Goal: Task Accomplishment & Management: Manage account settings

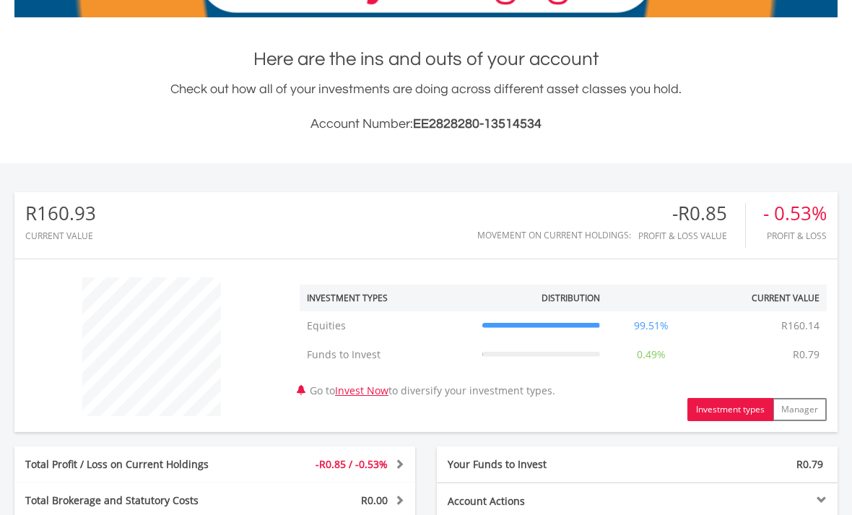
scroll to position [259, 0]
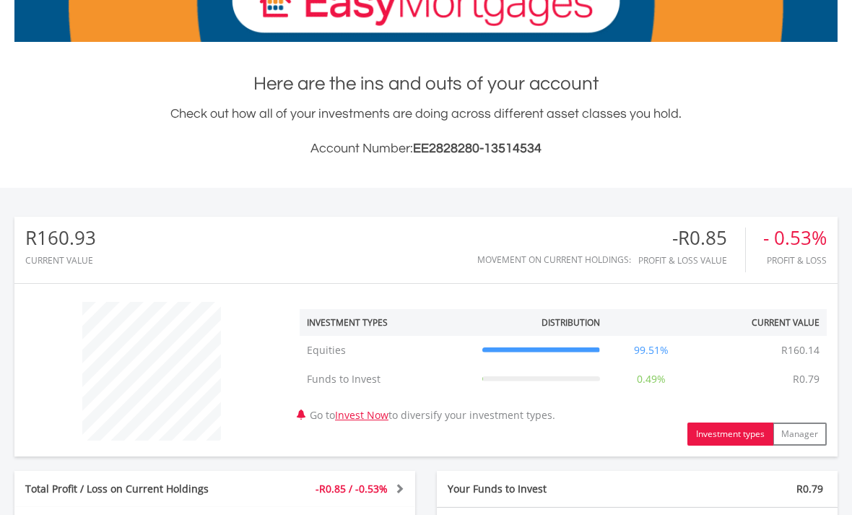
click at [651, 324] on th at bounding box center [651, 322] width 88 height 27
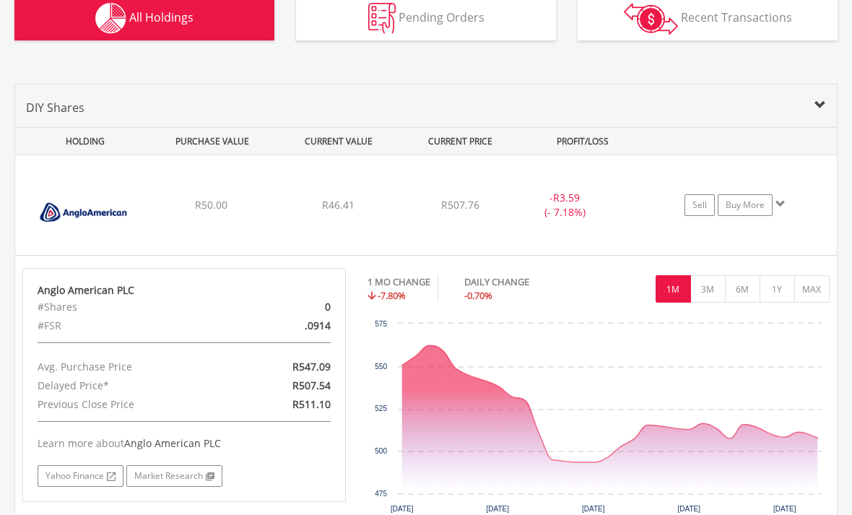
scroll to position [929, 0]
click at [110, 219] on img at bounding box center [84, 212] width 124 height 78
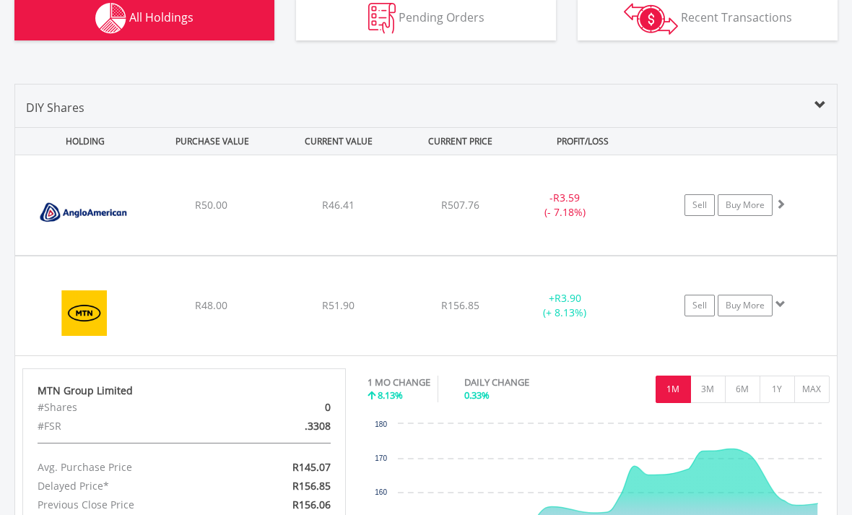
click at [758, 210] on link "Buy More" at bounding box center [745, 205] width 55 height 22
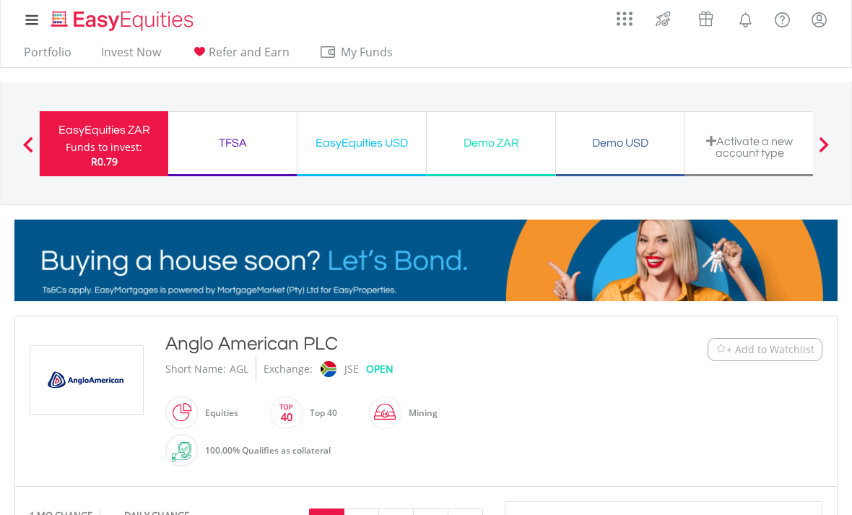
click at [29, 139] on span at bounding box center [28, 144] width 10 height 16
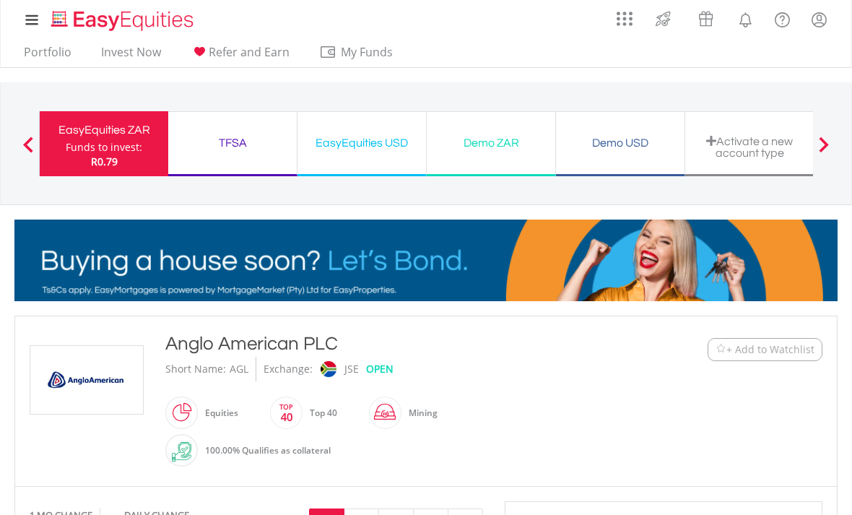
click at [30, 146] on span at bounding box center [28, 144] width 10 height 16
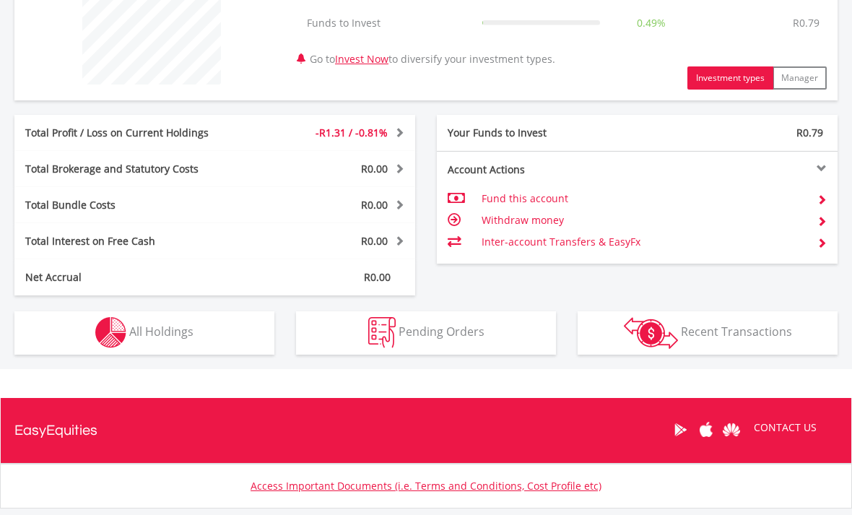
scroll to position [615, 0]
click at [110, 327] on img "button" at bounding box center [110, 332] width 31 height 31
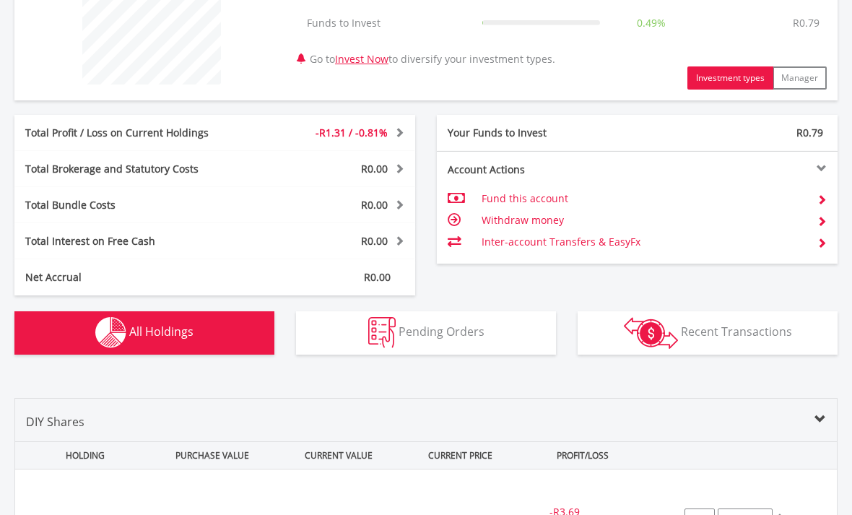
scroll to position [1012, 0]
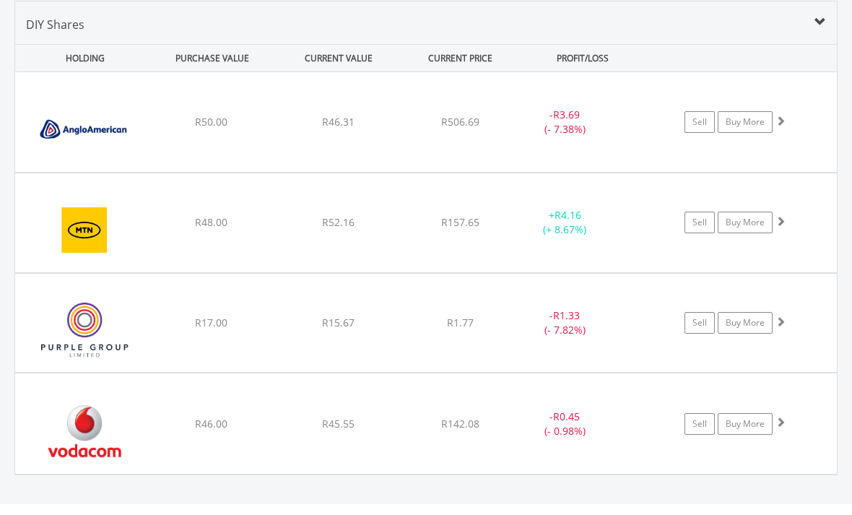
click at [788, 119] on div "Sell Buy More" at bounding box center [742, 122] width 189 height 22
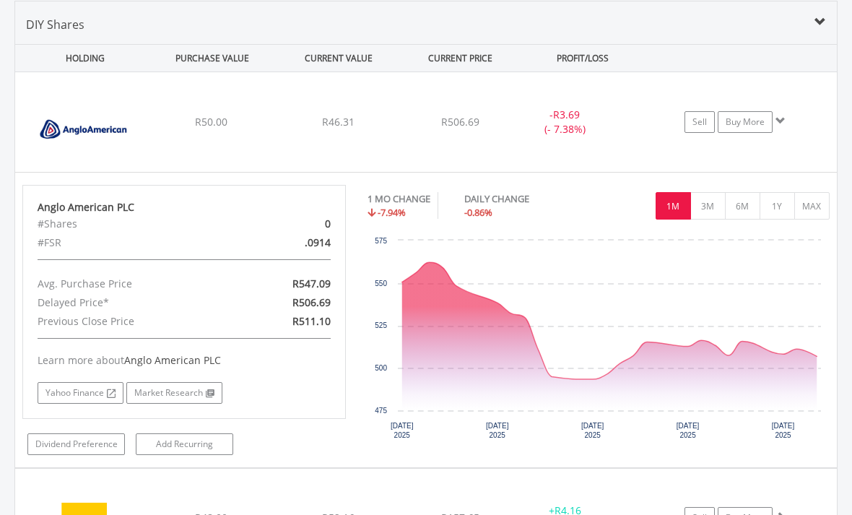
click at [81, 445] on link "Dividend Preference" at bounding box center [75, 444] width 97 height 22
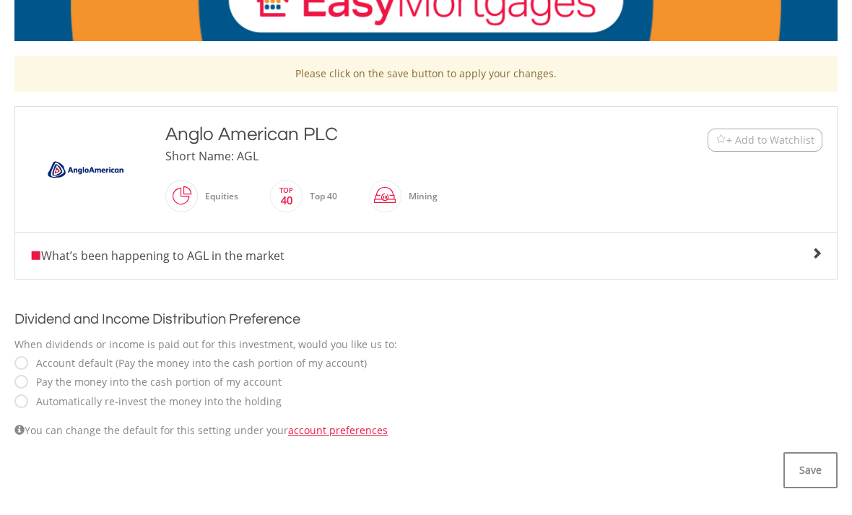
scroll to position [260, 0]
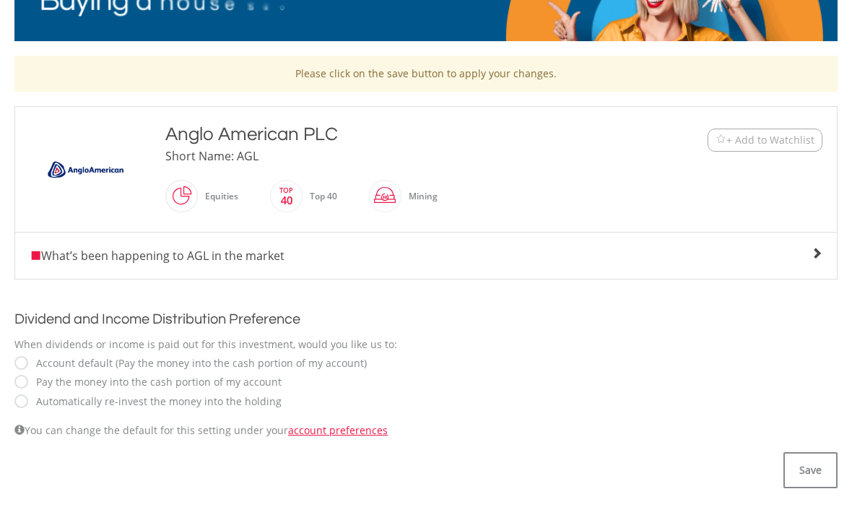
click at [823, 469] on button "Save" at bounding box center [810, 470] width 54 height 36
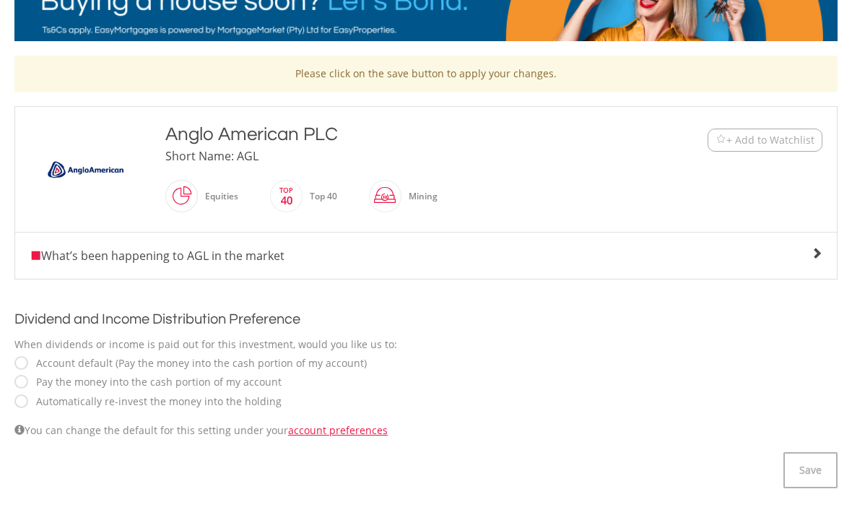
scroll to position [306, 0]
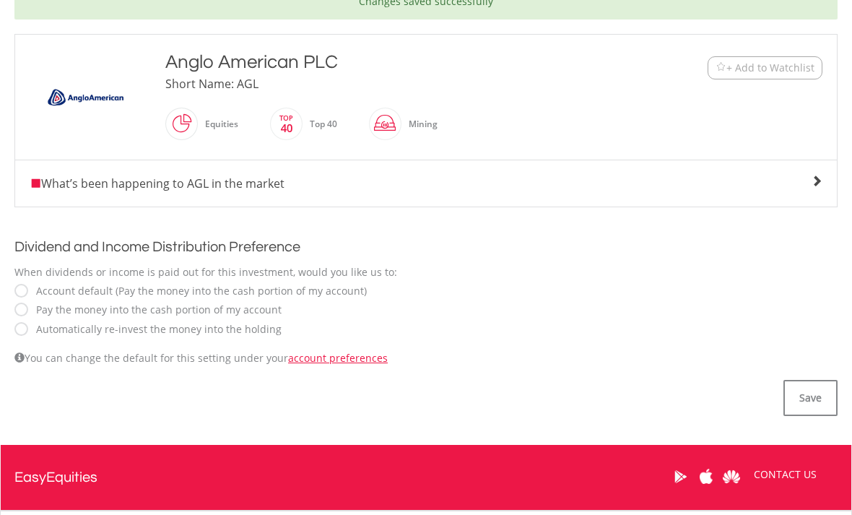
scroll to position [332, 0]
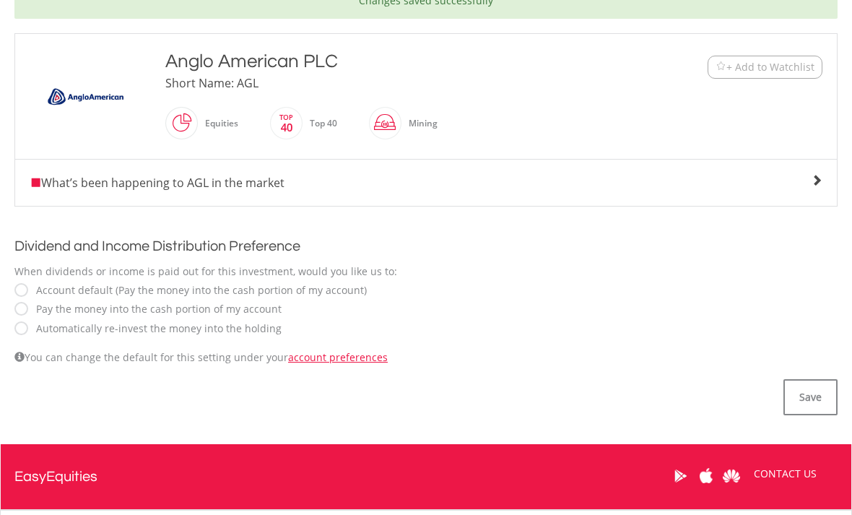
click at [816, 382] on button "Save" at bounding box center [810, 398] width 54 height 36
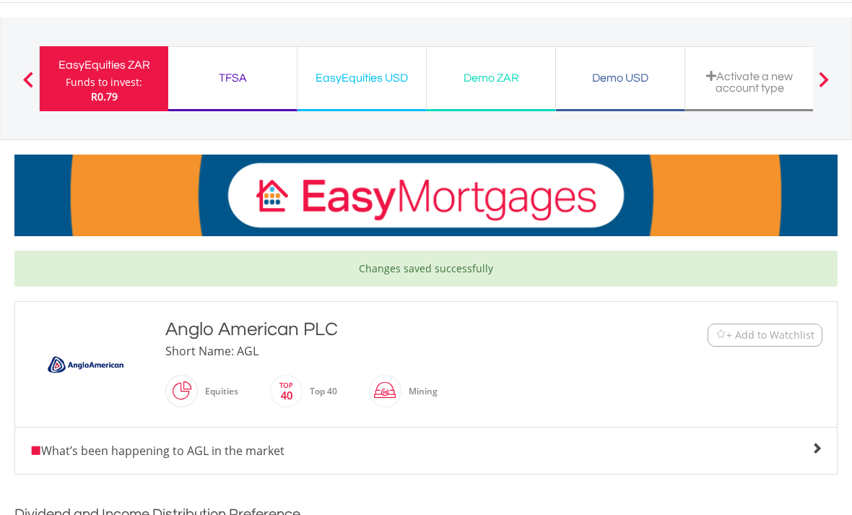
scroll to position [63, 0]
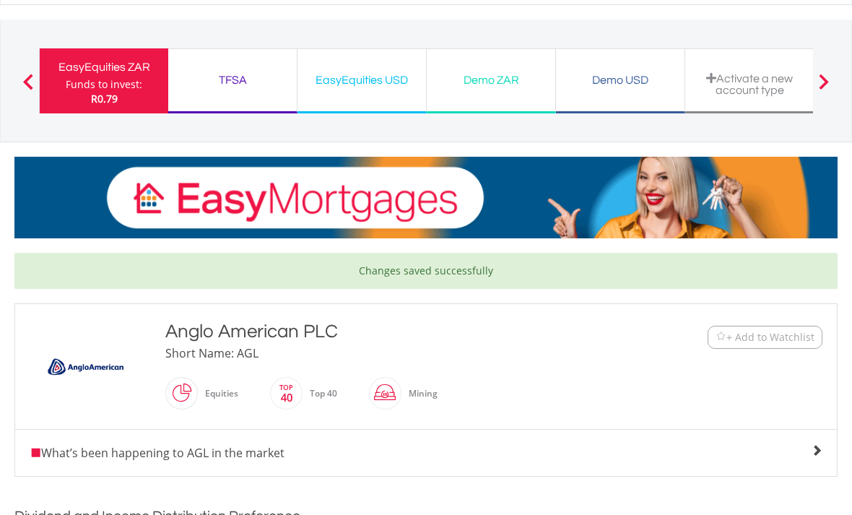
click at [29, 79] on span at bounding box center [28, 82] width 10 height 16
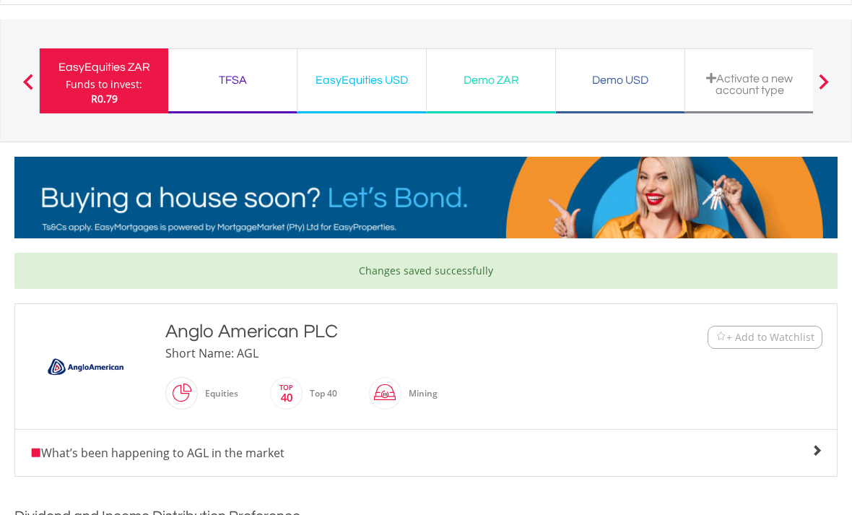
click at [32, 81] on span at bounding box center [28, 82] width 10 height 16
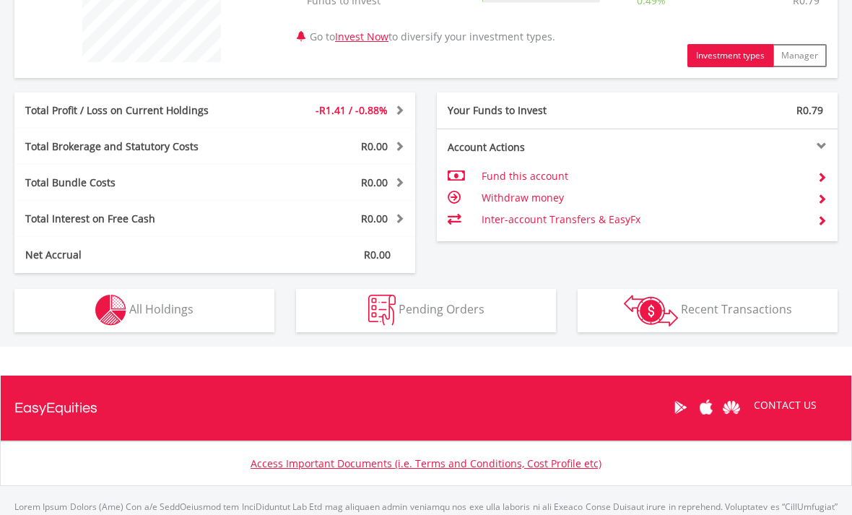
scroll to position [637, 0]
click at [150, 318] on button "Holdings All Holdings" at bounding box center [144, 310] width 260 height 43
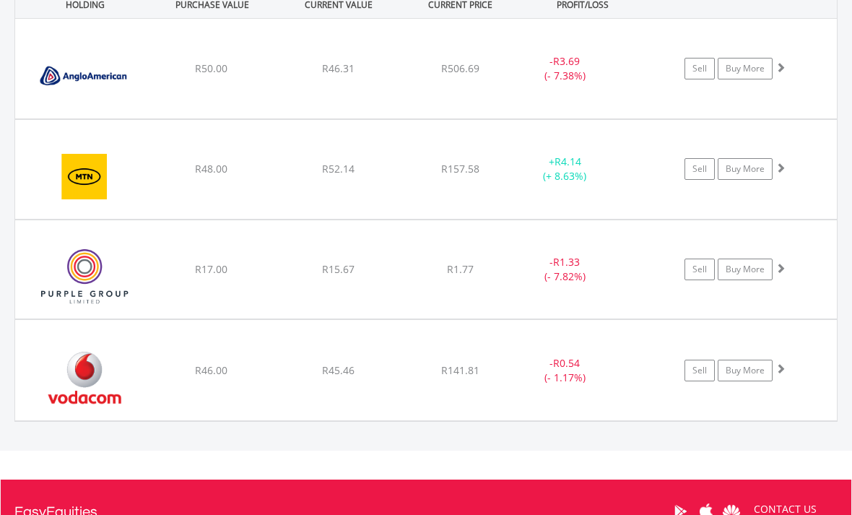
scroll to position [1071, 0]
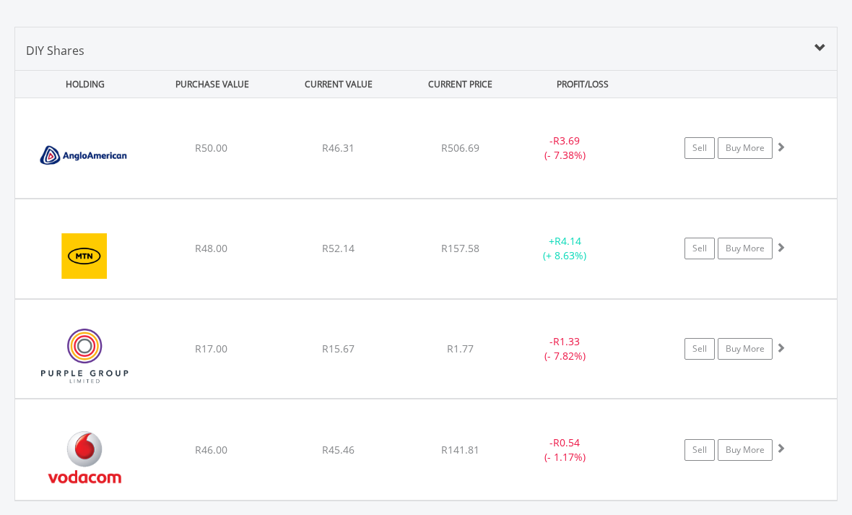
click at [104, 251] on img at bounding box center [84, 256] width 124 height 77
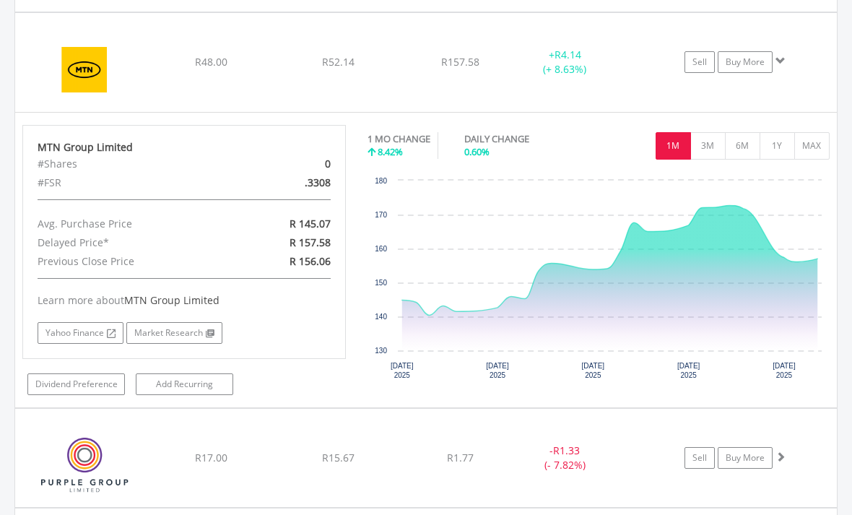
scroll to position [1177, 0]
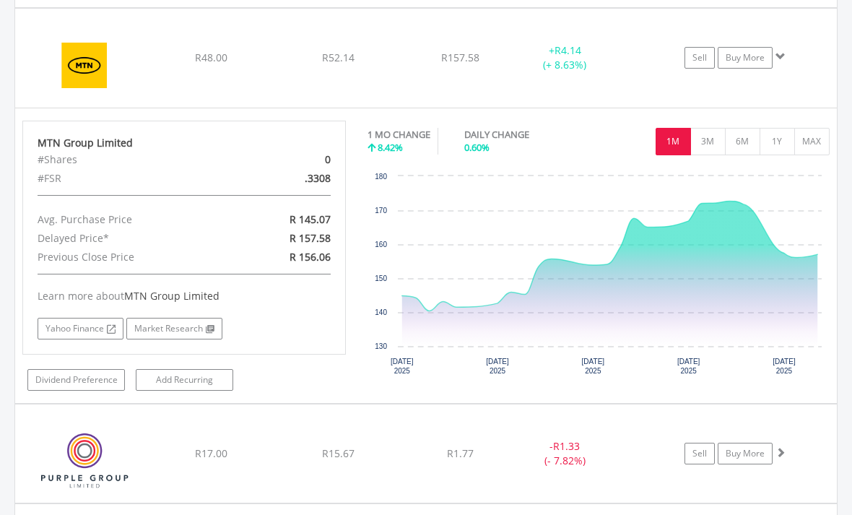
click at [71, 375] on link "Dividend Preference" at bounding box center [75, 380] width 97 height 22
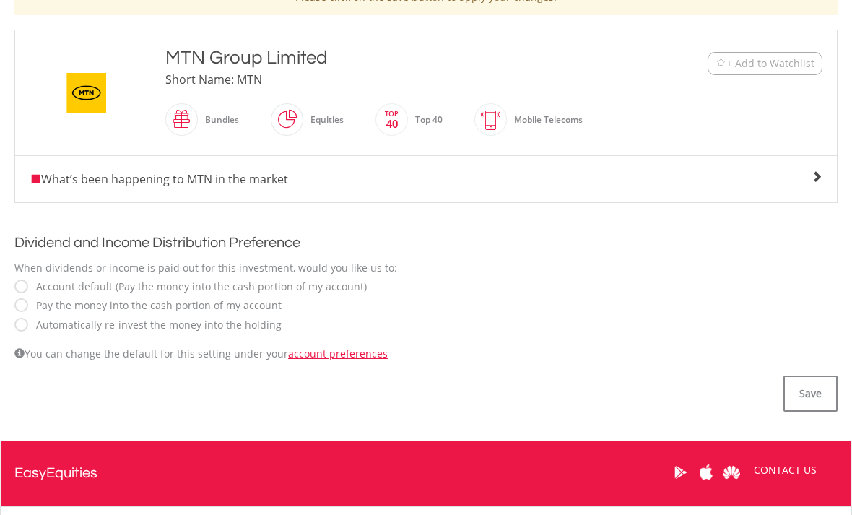
scroll to position [339, 0]
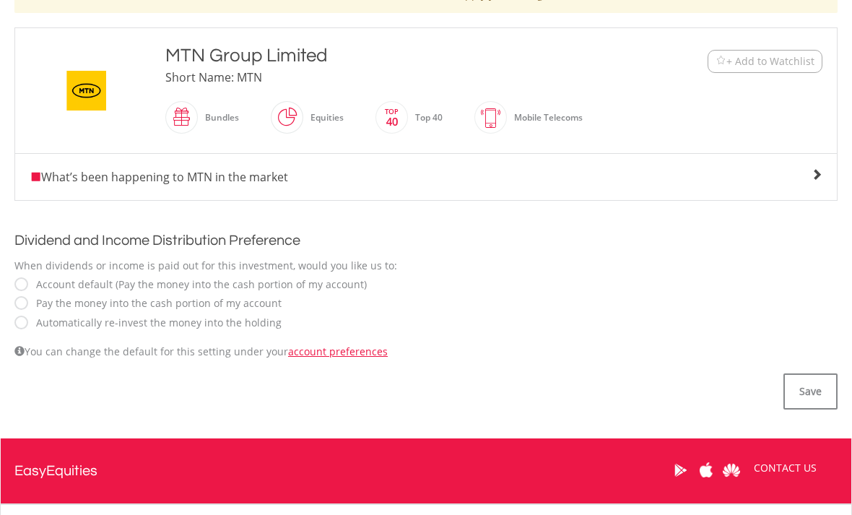
click at [34, 317] on label "Automatically re-invest the money into the holding" at bounding box center [155, 322] width 253 height 14
click at [811, 378] on button "Save" at bounding box center [810, 391] width 54 height 36
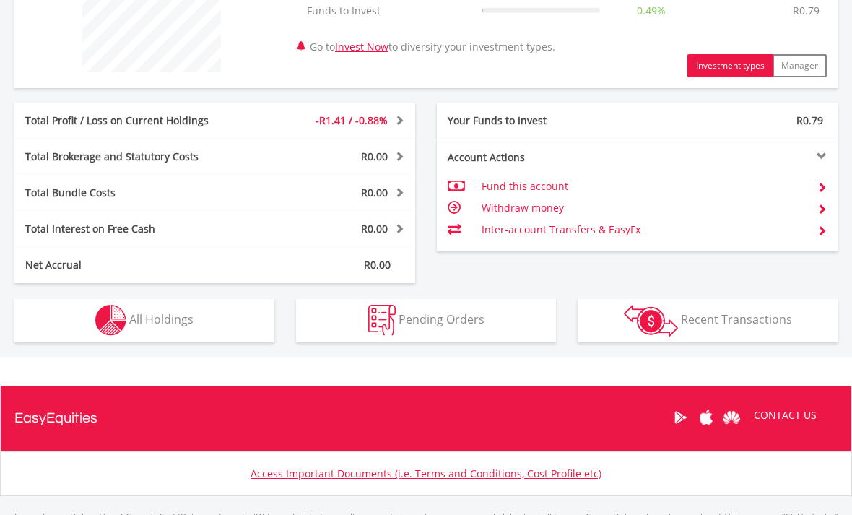
scroll to position [659, 0]
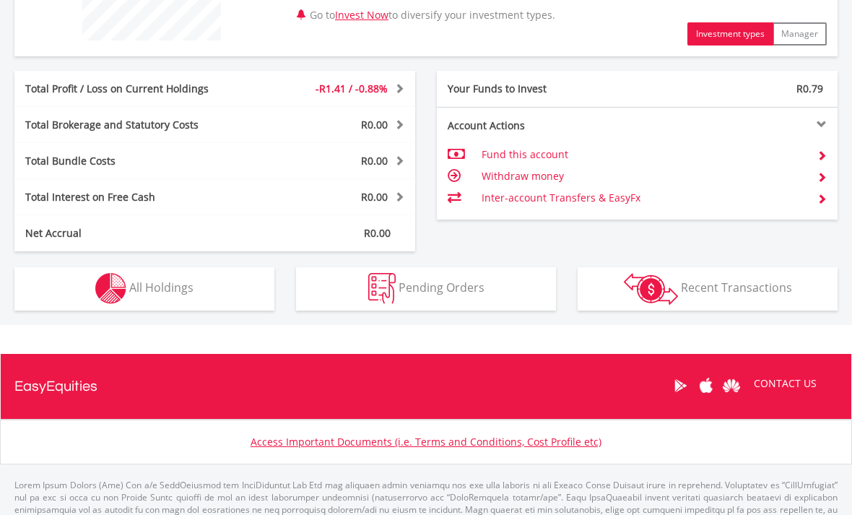
click at [99, 274] on img "button" at bounding box center [110, 288] width 31 height 31
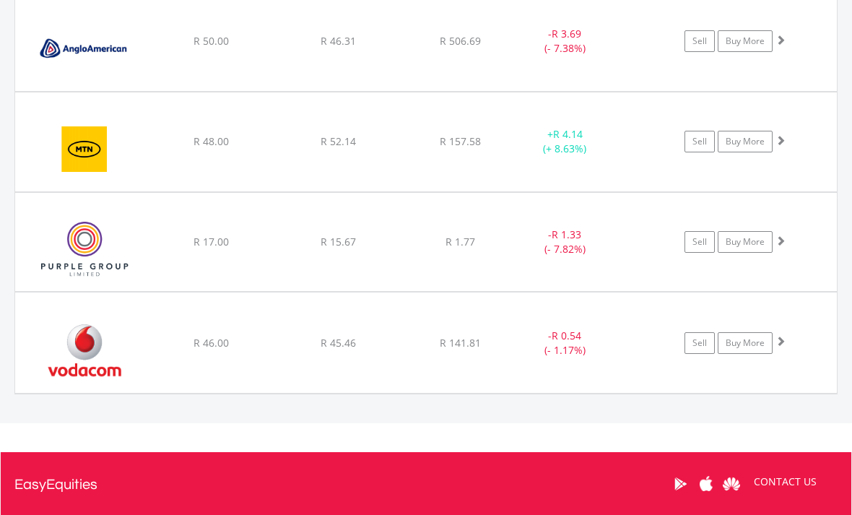
scroll to position [1097, 0]
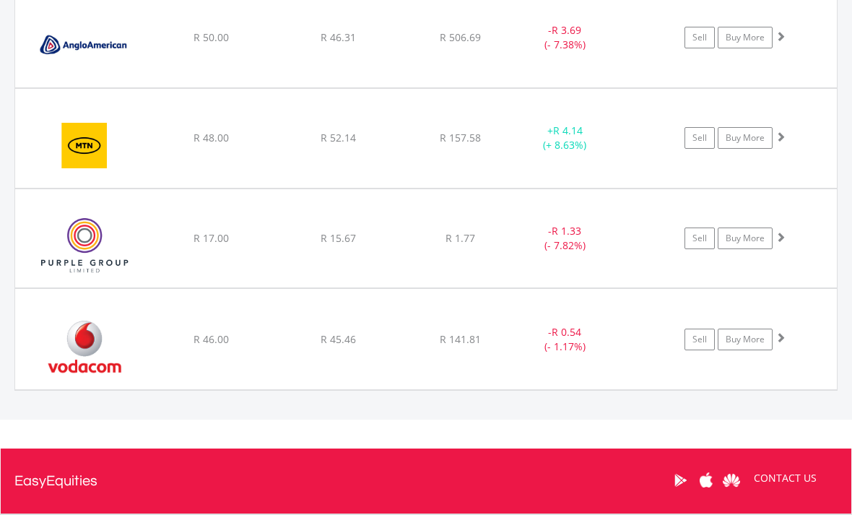
click at [101, 327] on img at bounding box center [84, 346] width 124 height 78
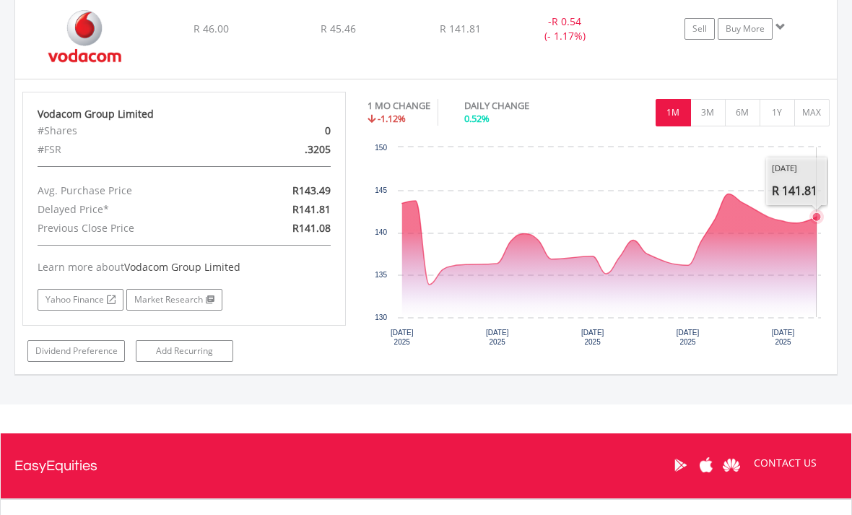
scroll to position [1408, 0]
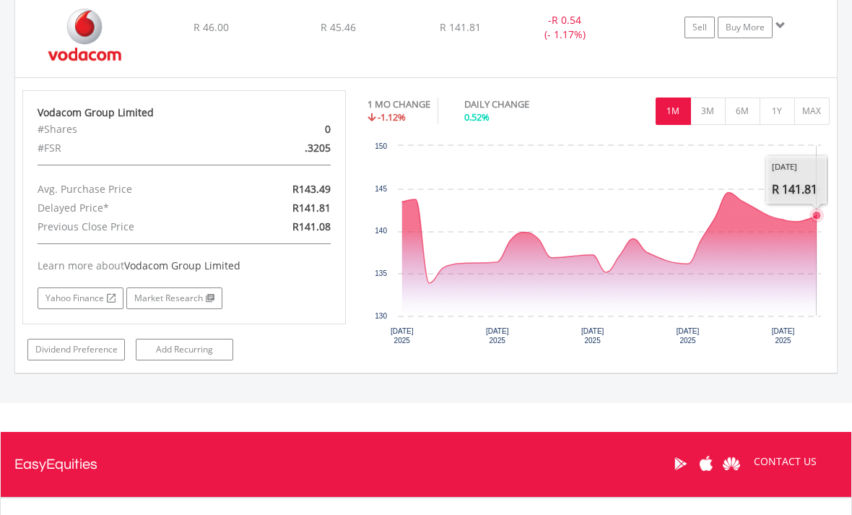
click at [717, 114] on button "3M" at bounding box center [707, 111] width 35 height 27
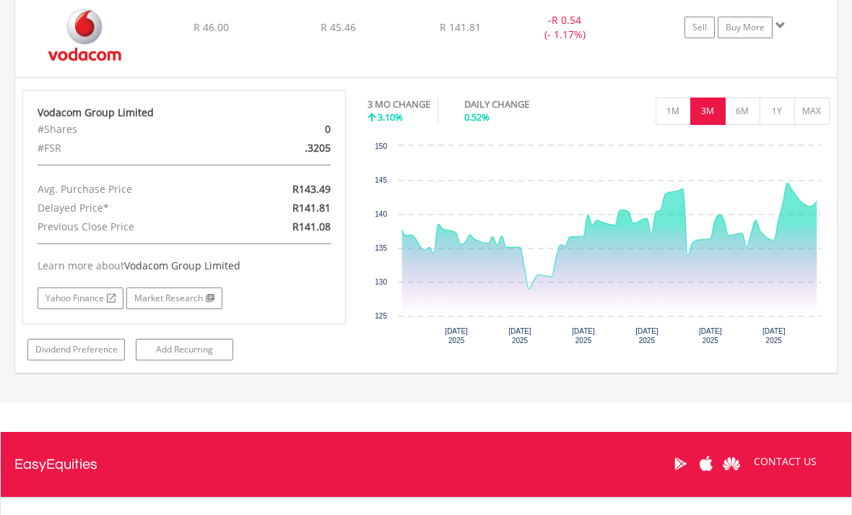
click at [742, 102] on button "6M" at bounding box center [742, 110] width 35 height 27
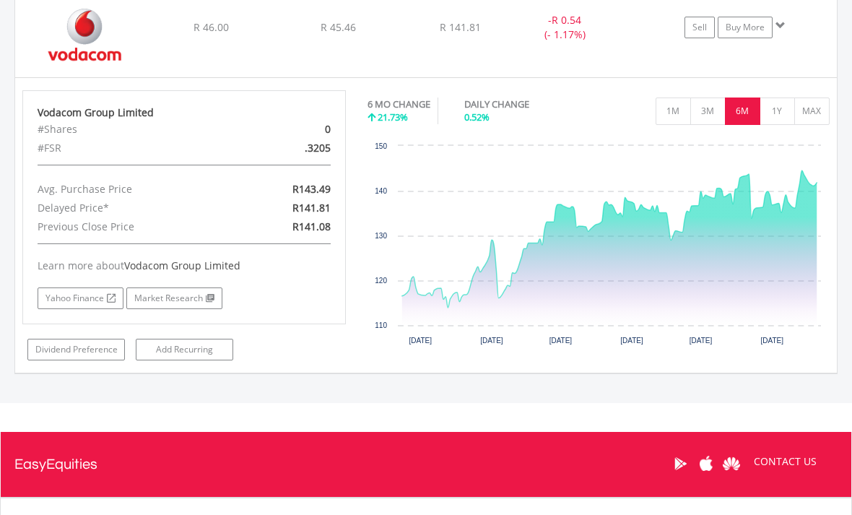
click at [774, 102] on button "1Y" at bounding box center [776, 110] width 35 height 27
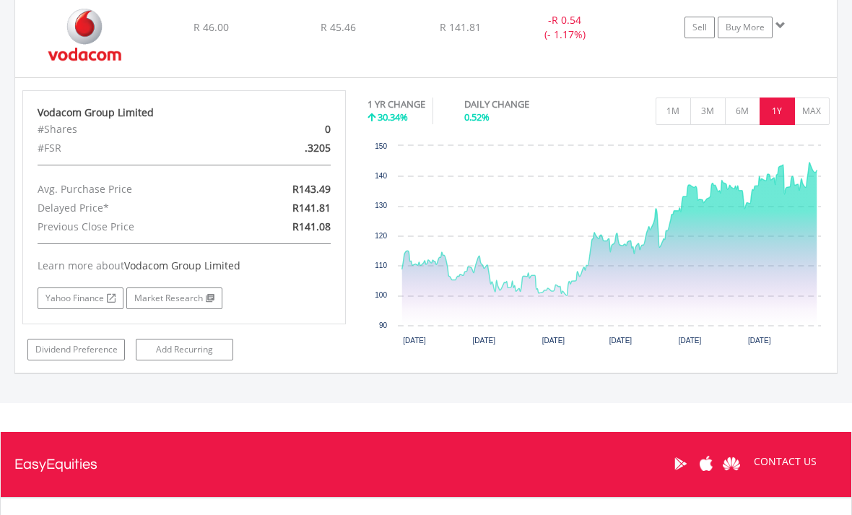
click at [811, 108] on button "MAX" at bounding box center [811, 110] width 35 height 27
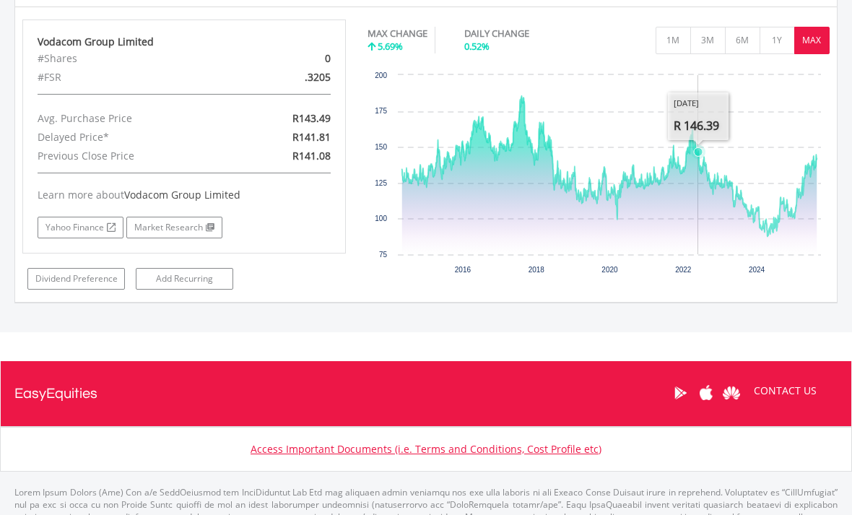
scroll to position [1486, 0]
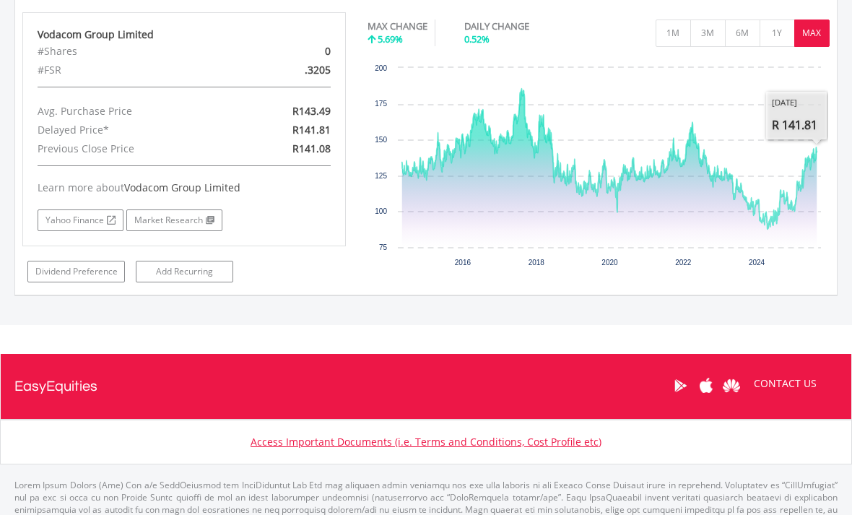
click at [69, 274] on link "Dividend Preference" at bounding box center [75, 272] width 97 height 22
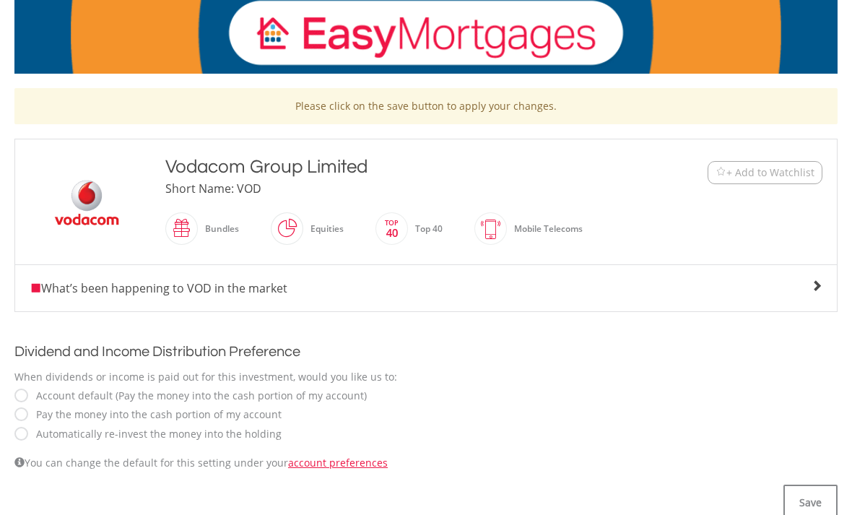
scroll to position [229, 0]
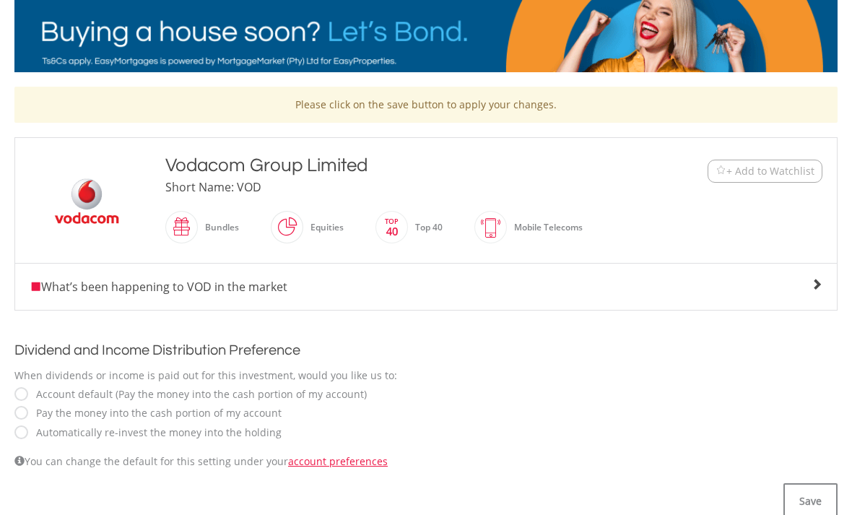
click at [16, 437] on div "Automatically re-invest the money into the holding" at bounding box center [425, 431] width 823 height 15
click at [814, 494] on button "Save" at bounding box center [810, 501] width 54 height 36
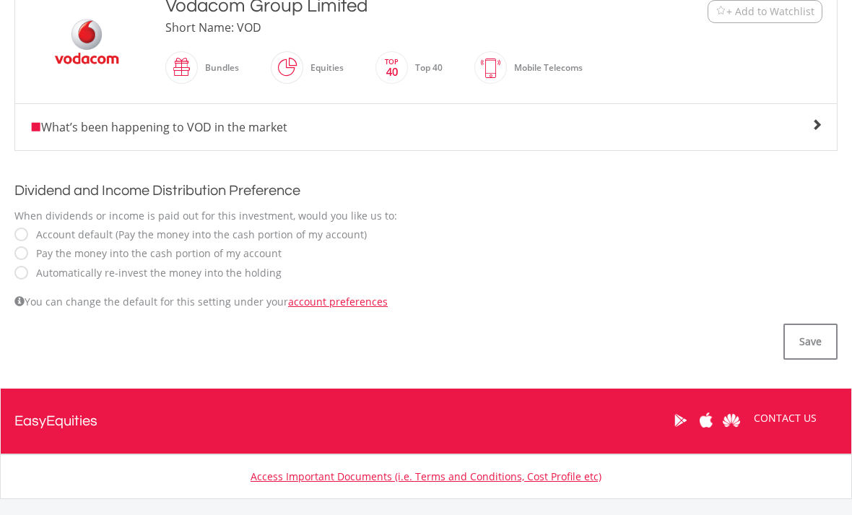
scroll to position [424, 0]
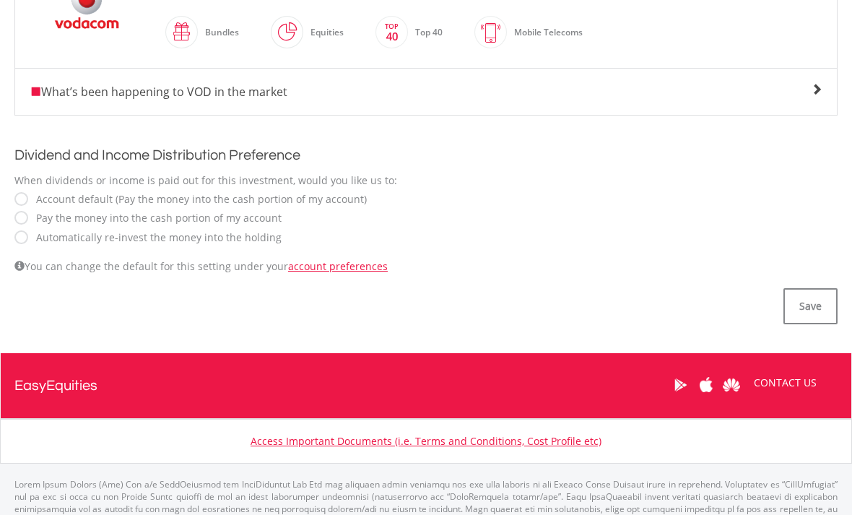
click at [356, 270] on link "account preferences" at bounding box center [338, 266] width 100 height 14
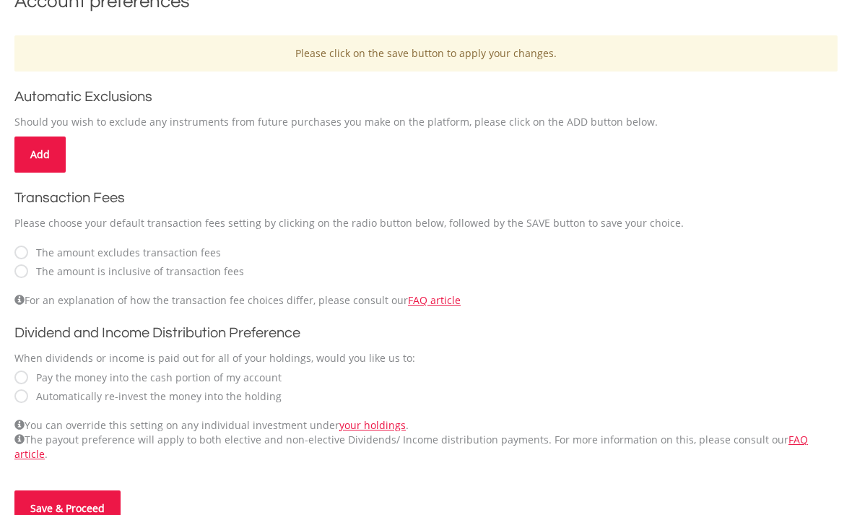
scroll to position [327, 0]
click at [61, 490] on button "Save & Proceed" at bounding box center [67, 508] width 106 height 36
